Goal: Communication & Community: Share content

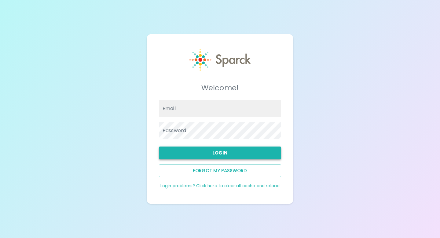
type input "[PERSON_NAME][EMAIL_ADDRESS][DOMAIN_NAME]"
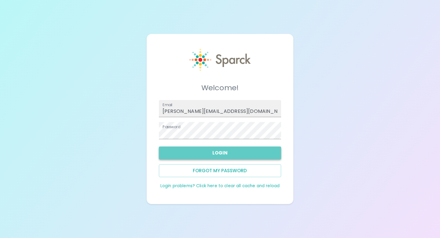
click at [256, 152] on button "Login" at bounding box center [220, 153] width 122 height 13
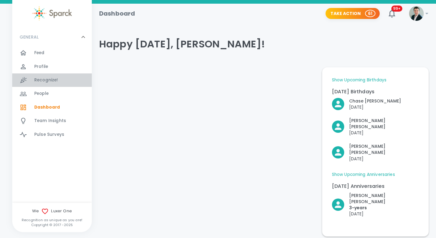
click at [45, 78] on span "Recognize!" at bounding box center [46, 80] width 24 height 6
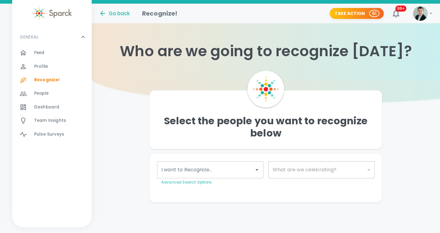
click at [194, 173] on input "I want to Recognize..." at bounding box center [206, 170] width 92 height 12
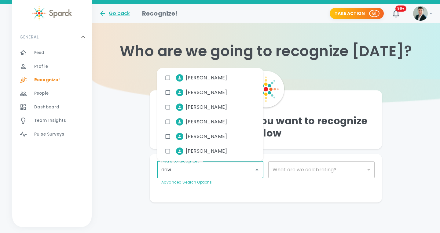
type input "[PERSON_NAME]"
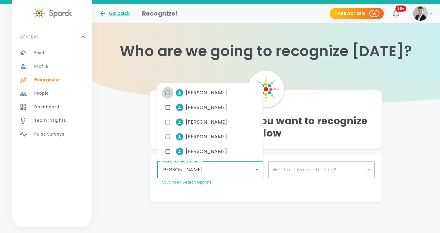
click at [168, 91] on input "checkbox" at bounding box center [168, 93] width 12 height 12
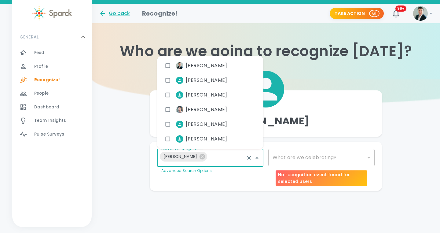
click at [321, 160] on div "​" at bounding box center [322, 157] width 106 height 17
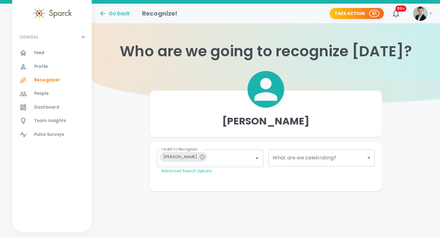
click at [369, 155] on body "Skip Navigation Go back Recognize! Take Action 61 99+ ! GENERAL 0 Feed 0 Profil…" at bounding box center [220, 108] width 440 height 216
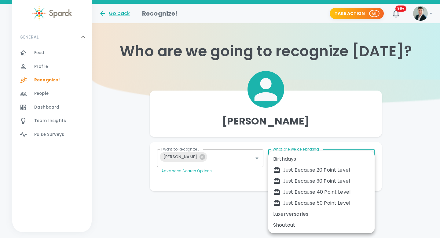
click at [122, 139] on div at bounding box center [220, 119] width 440 height 238
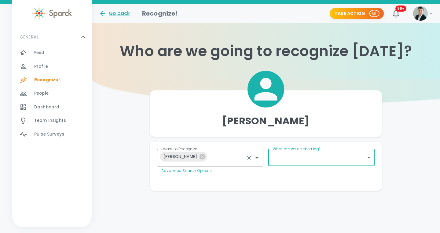
click at [192, 170] on link "Advanced Search Options" at bounding box center [186, 170] width 50 height 5
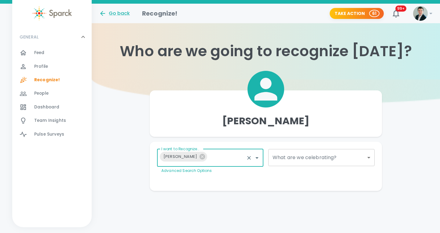
click at [192, 170] on link "Advanced Search Options" at bounding box center [186, 170] width 50 height 5
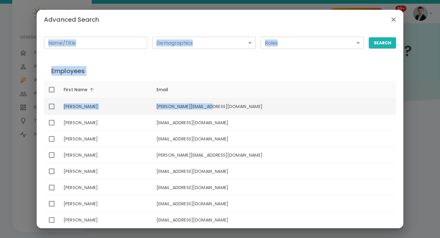
drag, startPoint x: 261, startPoint y: 76, endPoint x: 252, endPoint y: 104, distance: 29.8
click at [252, 104] on div "Advanced Search Name/Title Name/Title Demographics ​ Demographics Roles ​ Roles…" at bounding box center [220, 119] width 367 height 218
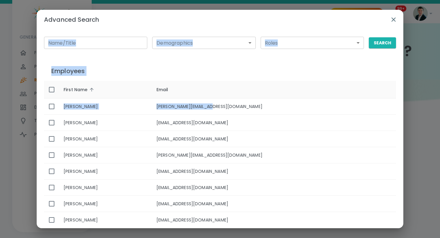
click at [393, 19] on icon "button" at bounding box center [394, 19] width 4 height 4
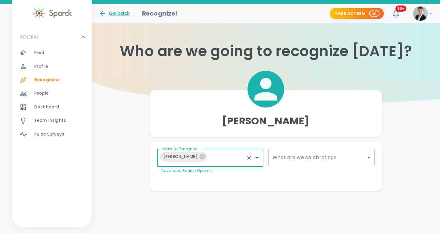
click at [40, 93] on span "People" at bounding box center [41, 94] width 14 height 6
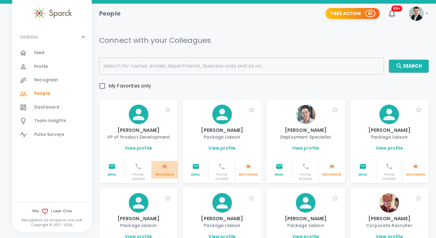
click at [165, 168] on img "button" at bounding box center [164, 166] width 7 height 7
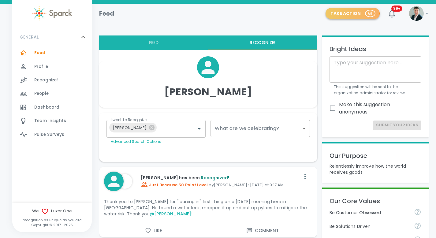
click at [349, 12] on button "Take Action 61" at bounding box center [352, 13] width 54 height 11
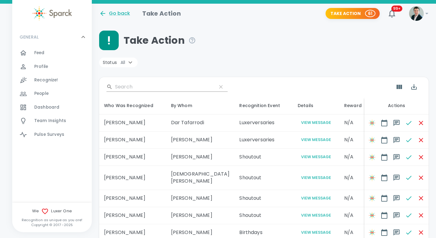
click at [427, 13] on icon at bounding box center [426, 14] width 3 height 2
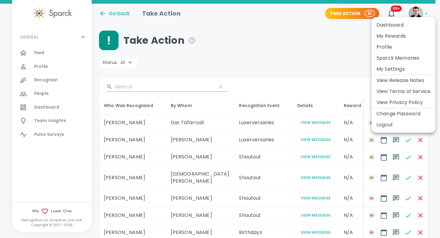
click at [388, 35] on li "My Rewards" at bounding box center [404, 36] width 64 height 11
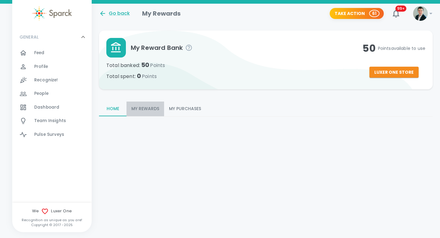
click at [144, 109] on button "My Rewards" at bounding box center [146, 109] width 38 height 15
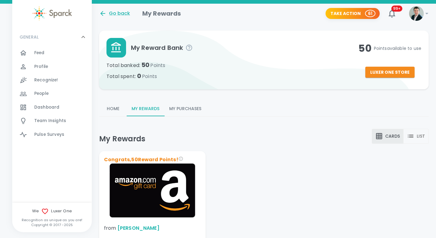
click at [38, 80] on span "Recognize!" at bounding box center [46, 80] width 24 height 6
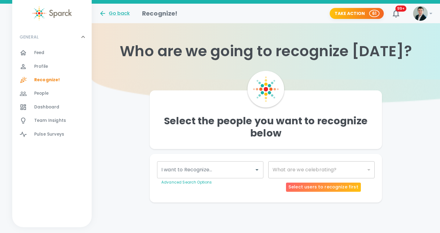
click at [302, 169] on div "​" at bounding box center [322, 169] width 106 height 17
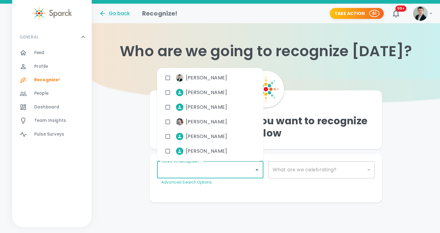
click at [226, 174] on input "I want to Recognize..." at bounding box center [206, 170] width 92 height 12
type input "davi"
click at [168, 91] on input "checkbox" at bounding box center [168, 93] width 12 height 12
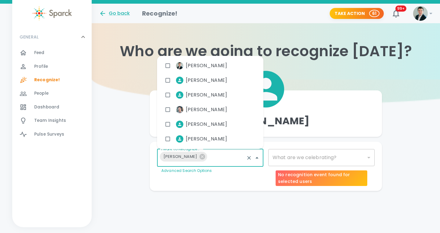
click at [309, 159] on div "​" at bounding box center [322, 157] width 106 height 17
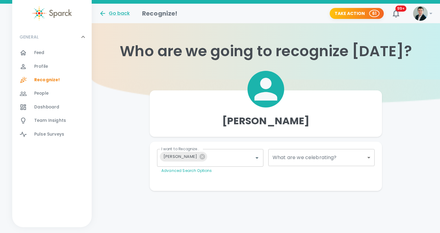
click at [312, 156] on div "​" at bounding box center [322, 157] width 106 height 17
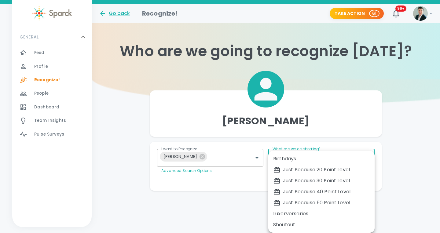
click at [368, 156] on body "Skip Navigation Go back Recognize! Take Action 61 99+ ! GENERAL 0 Feed 0 Profil…" at bounding box center [220, 108] width 440 height 216
